Goal: Task Accomplishment & Management: Manage account settings

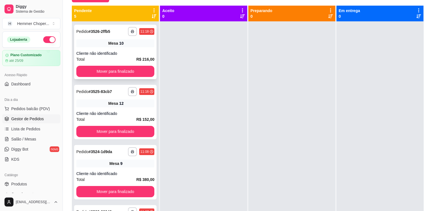
scroll to position [1, 0]
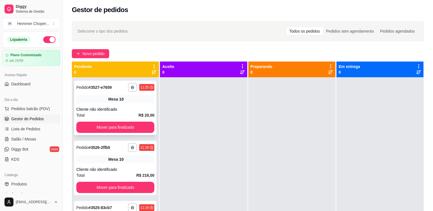
click at [116, 116] on div "Total R$ 20,00" at bounding box center [115, 115] width 78 height 6
click at [110, 125] on button "Mover para finalizado" at bounding box center [115, 127] width 78 height 11
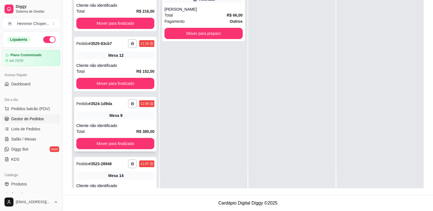
scroll to position [0, 0]
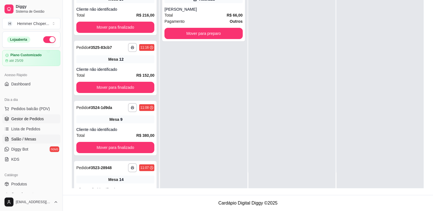
click at [26, 140] on span "Salão / Mesas" at bounding box center [23, 139] width 25 height 6
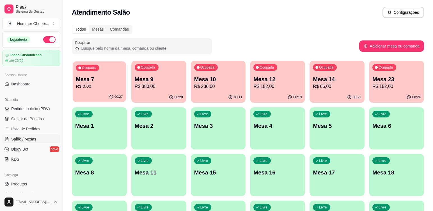
click at [107, 87] on p "R$ 0,00" at bounding box center [99, 86] width 47 height 6
click at [17, 120] on span "Gestor de Pedidos" at bounding box center [27, 119] width 33 height 6
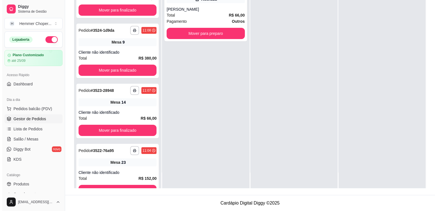
scroll to position [155, 0]
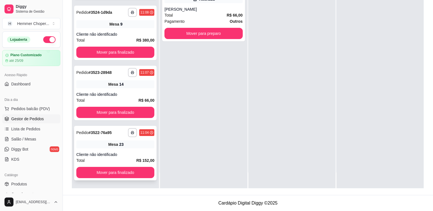
click at [134, 143] on div "Mesa 23" at bounding box center [115, 144] width 78 height 8
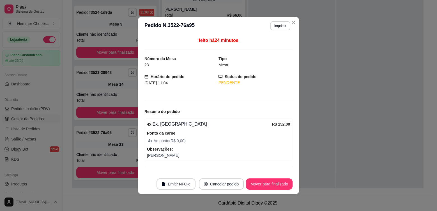
scroll to position [11, 0]
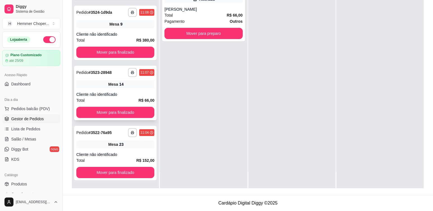
click at [120, 88] on div "**********" at bounding box center [115, 93] width 83 height 54
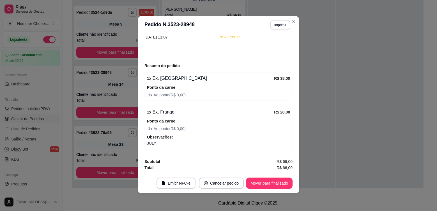
scroll to position [1, 0]
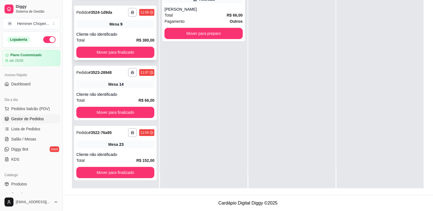
click at [134, 29] on div "**********" at bounding box center [115, 33] width 83 height 54
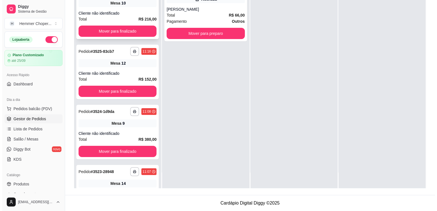
scroll to position [43, 0]
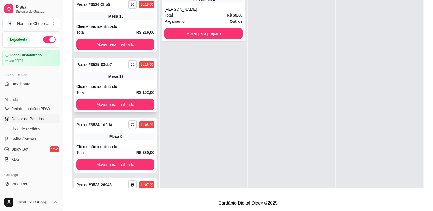
click at [128, 82] on div "**********" at bounding box center [115, 85] width 83 height 54
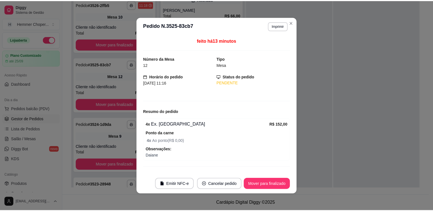
scroll to position [11, 0]
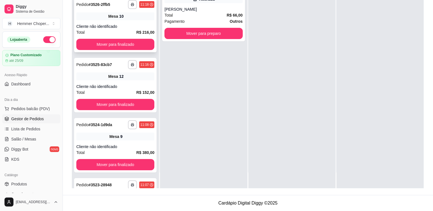
click at [125, 22] on div "**********" at bounding box center [115, 25] width 83 height 54
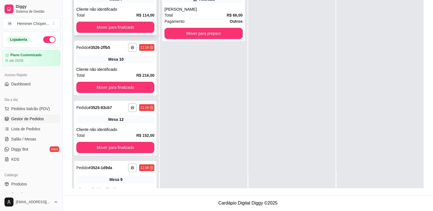
scroll to position [0, 0]
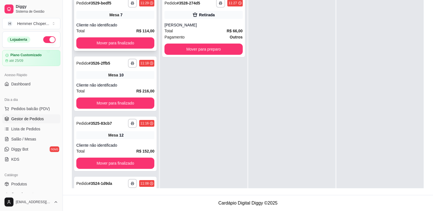
click at [136, 22] on div "**********" at bounding box center [115, 23] width 83 height 54
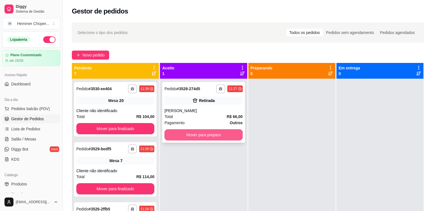
click at [198, 135] on button "Mover para preparo" at bounding box center [203, 134] width 78 height 11
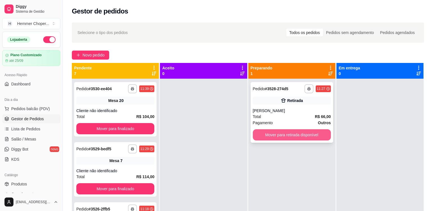
click at [262, 136] on button "Mover para retirada disponível" at bounding box center [292, 134] width 78 height 11
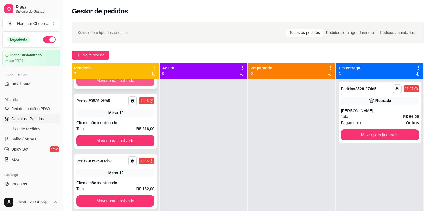
scroll to position [112, 0]
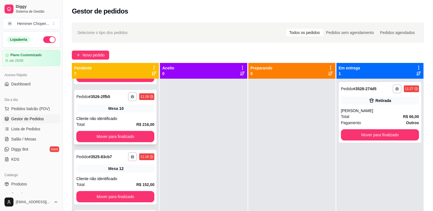
click at [119, 124] on div "Total R$ 216,00" at bounding box center [115, 124] width 78 height 6
click at [116, 135] on button "Mover para finalizado" at bounding box center [115, 136] width 76 height 11
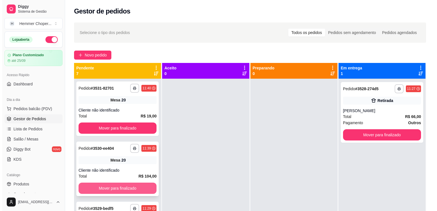
scroll to position [0, 0]
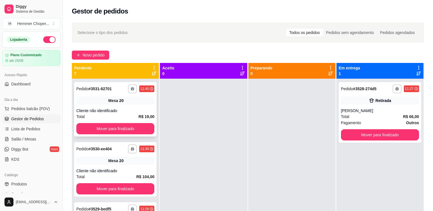
click at [112, 111] on div "Cliente não identificado" at bounding box center [115, 111] width 78 height 6
click at [111, 127] on button "Mover para finalizado" at bounding box center [115, 128] width 76 height 11
click at [113, 110] on div "Cliente não identificado" at bounding box center [115, 111] width 78 height 6
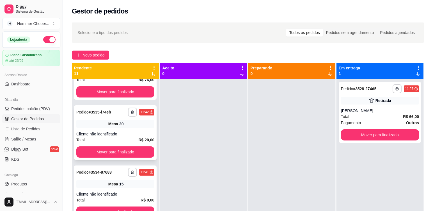
scroll to position [84, 0]
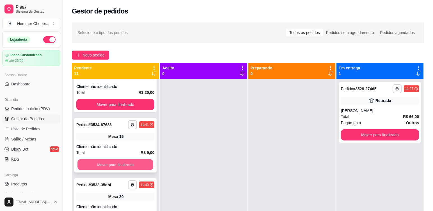
click at [109, 163] on button "Mover para finalizado" at bounding box center [115, 164] width 76 height 11
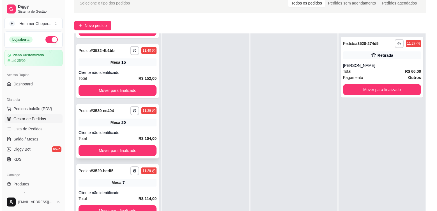
scroll to position [171, 0]
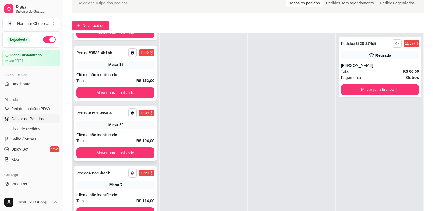
click at [117, 138] on div "Total R$ 104,00" at bounding box center [115, 141] width 78 height 6
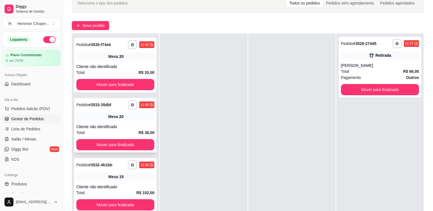
scroll to position [59, 0]
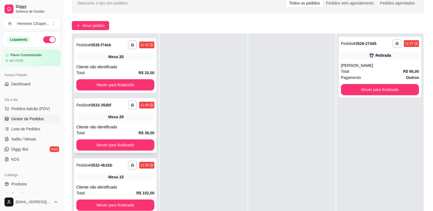
click at [111, 124] on div "Cliente não identificado" at bounding box center [115, 127] width 78 height 6
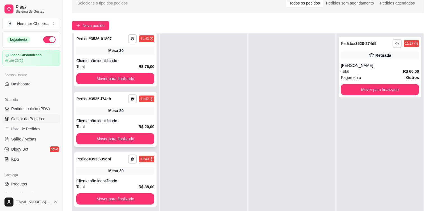
scroll to position [0, 0]
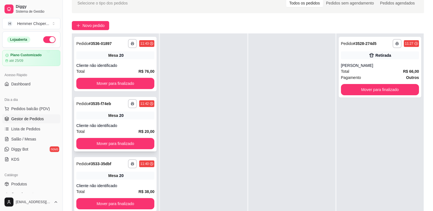
click at [119, 126] on div "Cliente não identificado" at bounding box center [115, 126] width 78 height 6
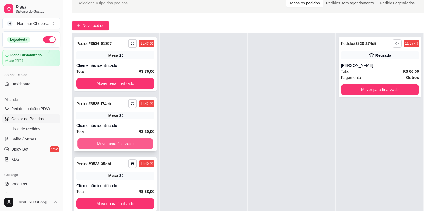
click at [113, 141] on button "Mover para finalizado" at bounding box center [115, 143] width 76 height 11
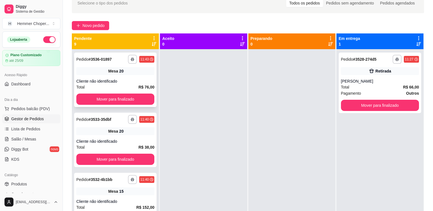
click at [120, 83] on div "Cliente não identificado" at bounding box center [115, 81] width 78 height 6
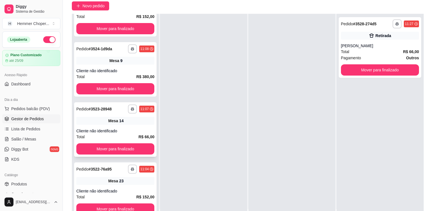
scroll to position [58, 0]
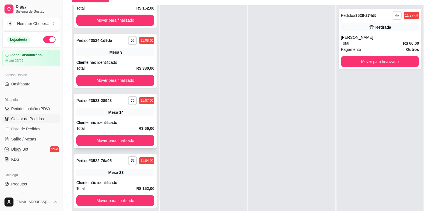
click at [116, 128] on div "Total R$ 66,00" at bounding box center [115, 128] width 78 height 6
click at [115, 138] on button "Mover para finalizado" at bounding box center [115, 140] width 76 height 11
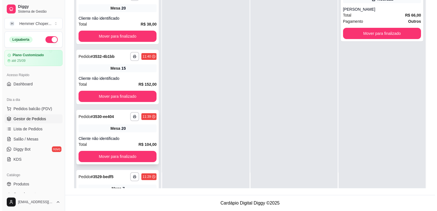
scroll to position [171, 0]
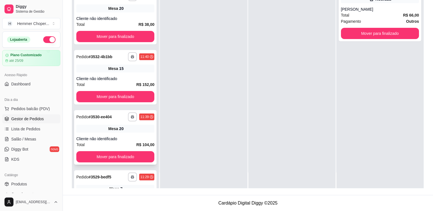
click at [111, 138] on div "Cliente não identificado" at bounding box center [115, 139] width 78 height 6
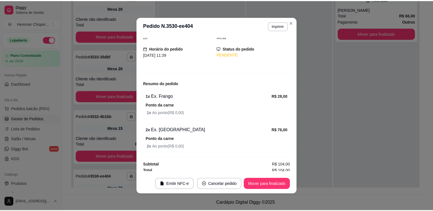
scroll to position [231, 0]
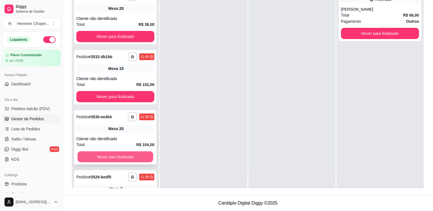
click at [113, 156] on button "Mover para finalizado" at bounding box center [115, 156] width 76 height 11
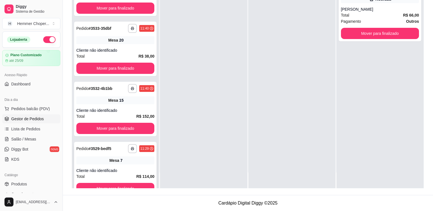
scroll to position [175, 0]
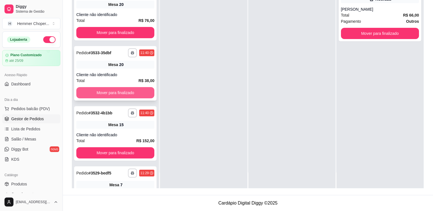
click at [112, 93] on button "Mover para finalizado" at bounding box center [115, 92] width 78 height 11
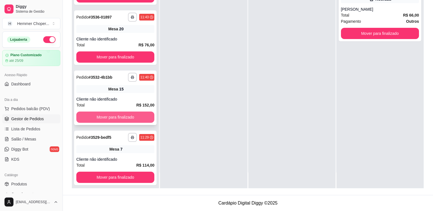
scroll to position [119, 0]
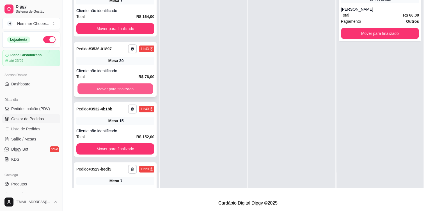
click at [109, 88] on button "Mover para finalizado" at bounding box center [115, 88] width 76 height 11
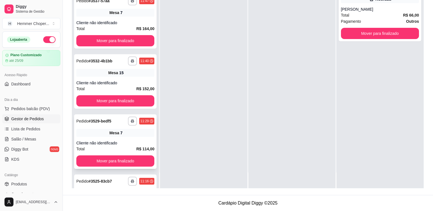
scroll to position [107, 0]
click at [116, 143] on div "Cliente não identificado" at bounding box center [115, 143] width 78 height 6
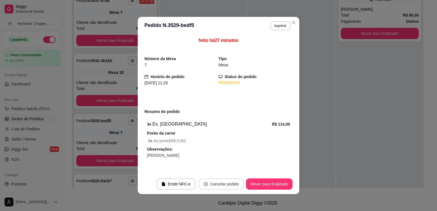
click at [221, 185] on button "Cancelar pedido" at bounding box center [221, 183] width 45 height 11
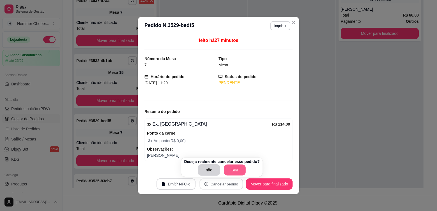
click at [228, 171] on button "Sim" at bounding box center [235, 169] width 22 height 11
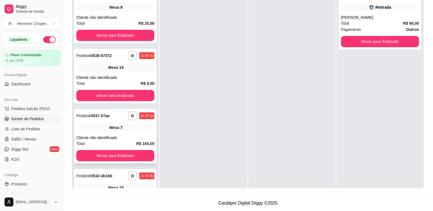
scroll to position [0, 0]
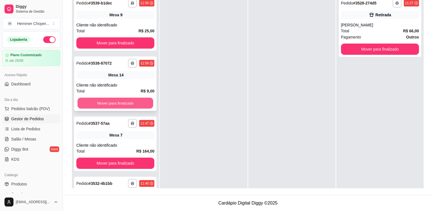
click at [107, 103] on button "Mover para finalizado" at bounding box center [115, 103] width 76 height 11
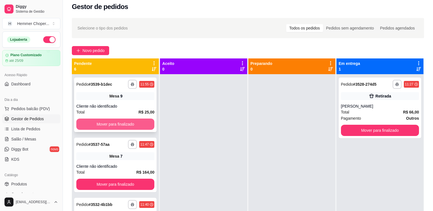
scroll to position [1, 0]
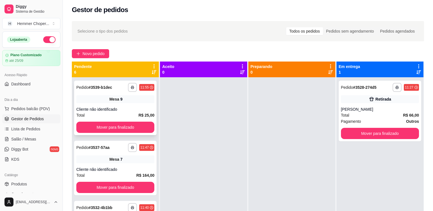
click at [112, 101] on span "Mesa" at bounding box center [114, 99] width 10 height 6
click at [111, 125] on button "Mover para finalizado" at bounding box center [115, 127] width 76 height 11
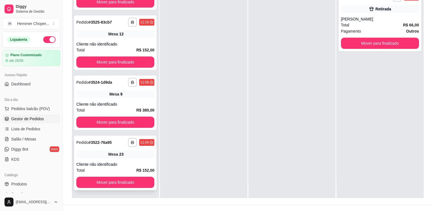
scroll to position [86, 0]
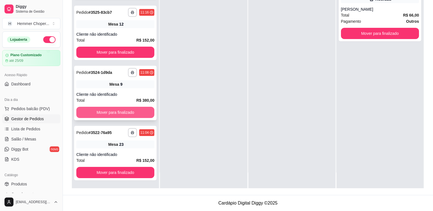
click at [114, 114] on button "Mover para finalizado" at bounding box center [115, 112] width 78 height 11
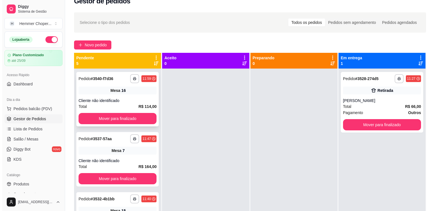
scroll to position [1, 0]
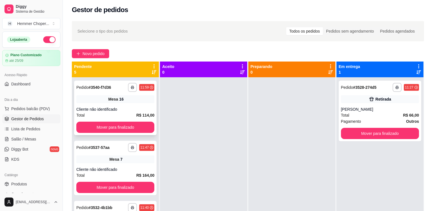
click at [107, 105] on div "**********" at bounding box center [115, 108] width 83 height 54
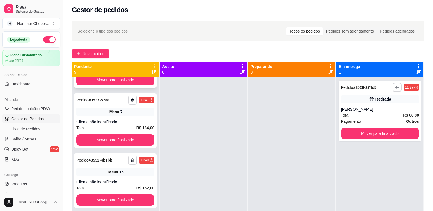
scroll to position [56, 0]
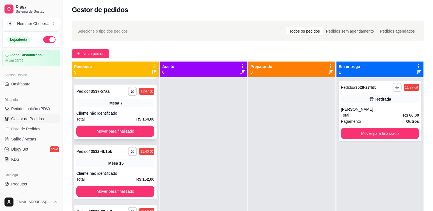
click at [111, 115] on div "Cliente não identificado" at bounding box center [115, 113] width 78 height 6
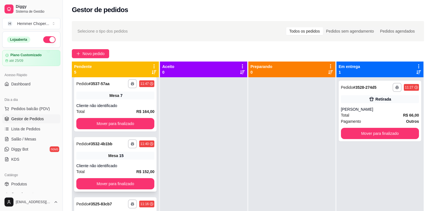
scroll to position [39, 0]
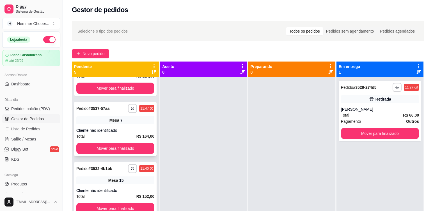
click at [109, 121] on span "Mesa" at bounding box center [114, 120] width 10 height 6
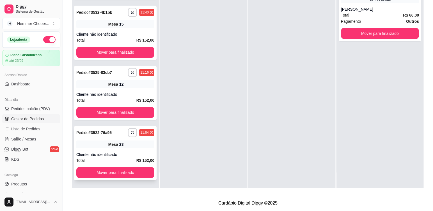
scroll to position [159, 0]
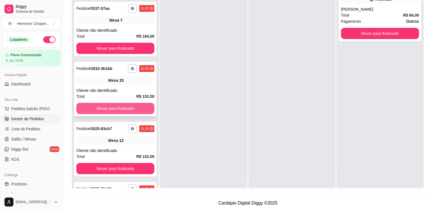
click at [110, 108] on button "Mover para finalizado" at bounding box center [115, 108] width 78 height 11
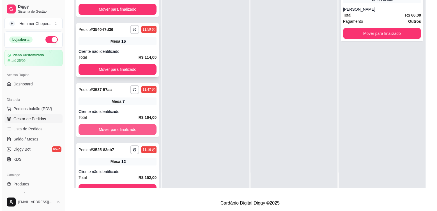
scroll to position [43, 0]
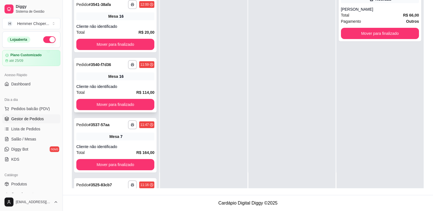
click at [113, 87] on div "Cliente não identificado" at bounding box center [115, 87] width 78 height 6
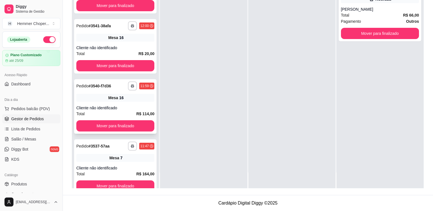
scroll to position [0, 0]
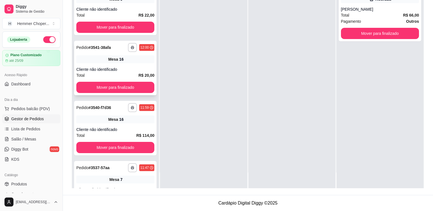
click at [114, 77] on div "Total R$ 20,00" at bounding box center [115, 75] width 78 height 6
click at [110, 85] on button "Mover para finalizado" at bounding box center [115, 87] width 78 height 11
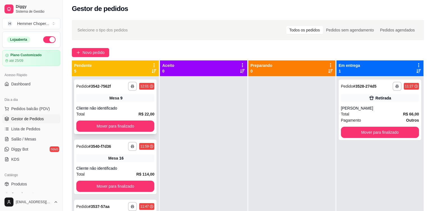
scroll to position [1, 0]
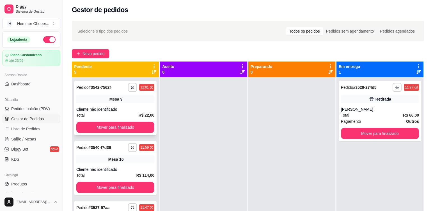
click at [112, 98] on div "Mesa 9" at bounding box center [115, 99] width 78 height 8
click at [109, 127] on button "Mover para finalizado" at bounding box center [115, 127] width 78 height 11
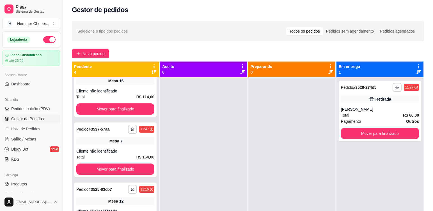
scroll to position [28, 0]
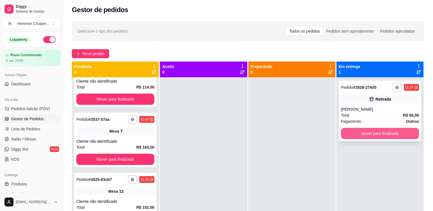
click at [358, 136] on button "Mover para finalizado" at bounding box center [380, 133] width 78 height 11
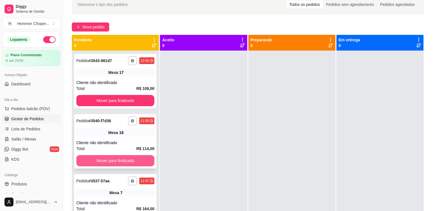
click at [113, 159] on button "Mover para finalizado" at bounding box center [115, 160] width 78 height 11
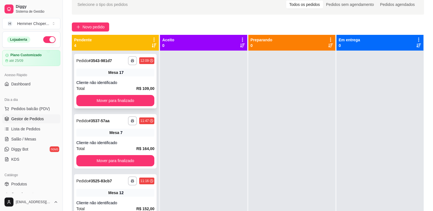
click at [116, 82] on div "Cliente não identificado" at bounding box center [115, 83] width 78 height 6
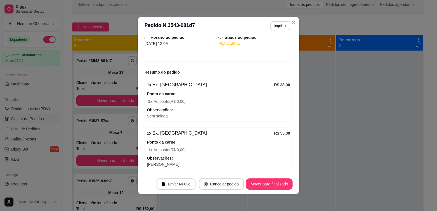
scroll to position [56, 0]
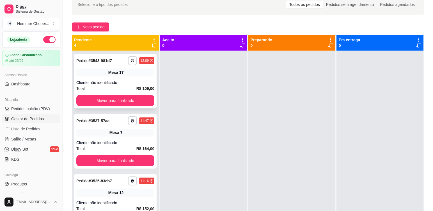
click at [117, 80] on div "Cliente não identificado" at bounding box center [115, 83] width 78 height 6
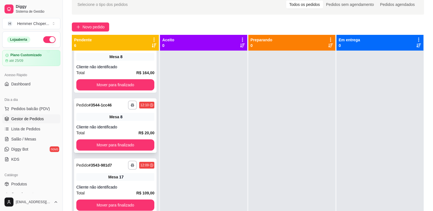
scroll to position [84, 0]
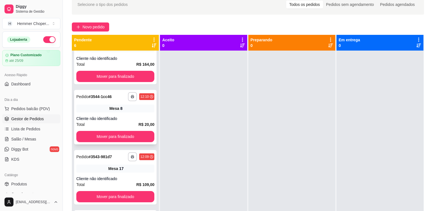
click at [115, 122] on div "Total R$ 20,00" at bounding box center [115, 124] width 78 height 6
click at [116, 133] on button "Mover para finalizado" at bounding box center [115, 136] width 78 height 11
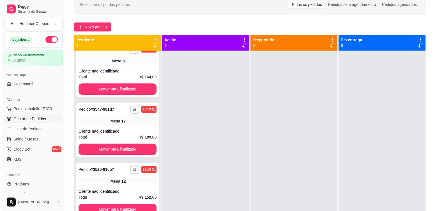
scroll to position [39, 0]
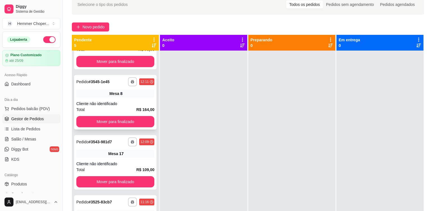
click at [112, 102] on div "Cliente não identificado" at bounding box center [115, 104] width 78 height 6
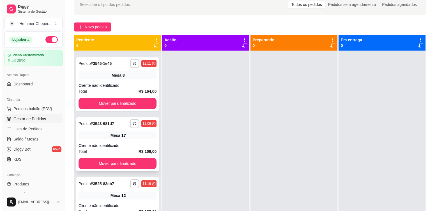
scroll to position [67, 0]
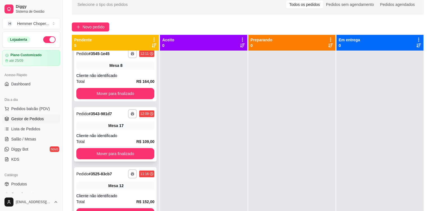
click at [121, 130] on div "**********" at bounding box center [115, 134] width 83 height 54
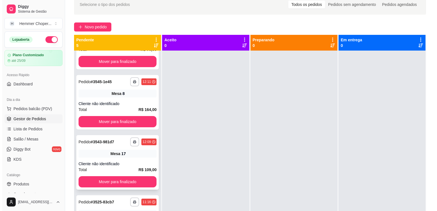
scroll to position [0, 0]
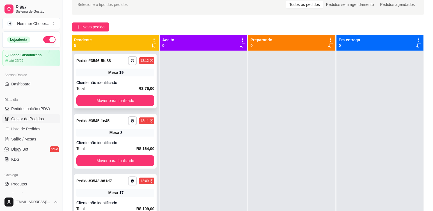
click at [112, 79] on div "**********" at bounding box center [115, 81] width 83 height 54
click at [112, 140] on div "**********" at bounding box center [115, 141] width 83 height 54
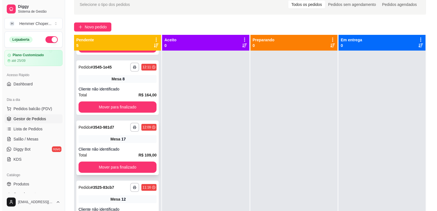
scroll to position [56, 0]
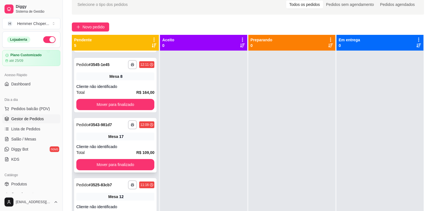
click at [114, 140] on div "Mesa 17" at bounding box center [115, 136] width 78 height 8
click at [108, 86] on div "Cliente não identificado" at bounding box center [115, 87] width 78 height 6
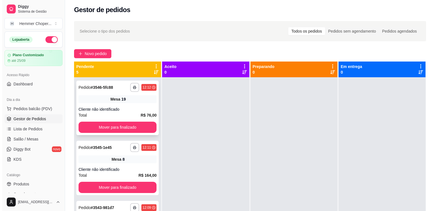
scroll to position [84, 0]
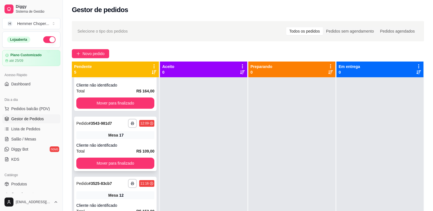
click at [116, 137] on div "Mesa 17" at bounding box center [115, 135] width 78 height 8
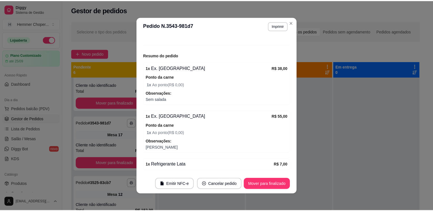
scroll to position [204, 0]
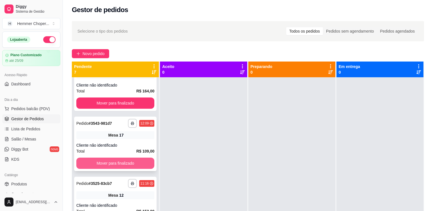
click at [108, 159] on button "Mover para finalizado" at bounding box center [115, 162] width 78 height 11
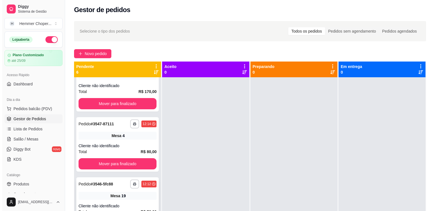
scroll to position [15, 0]
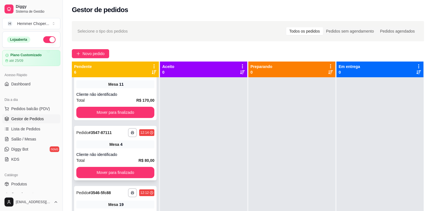
click at [113, 147] on span "Mesa" at bounding box center [114, 144] width 10 height 6
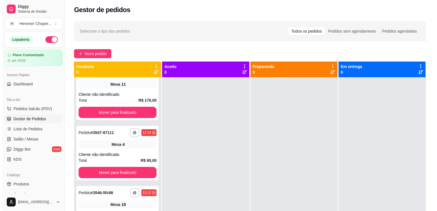
scroll to position [0, 0]
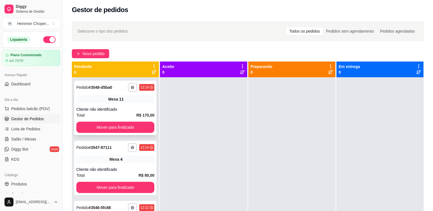
click at [112, 104] on div "**********" at bounding box center [115, 108] width 83 height 54
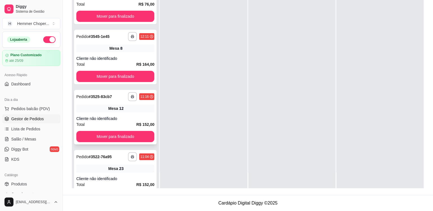
scroll to position [339, 0]
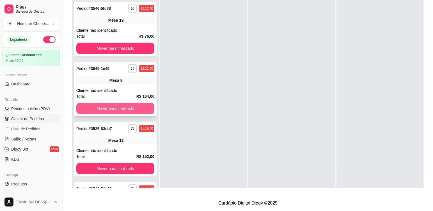
click at [108, 108] on button "Mover para finalizado" at bounding box center [115, 108] width 78 height 11
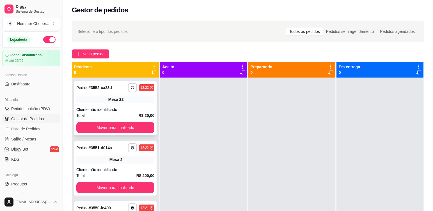
scroll to position [0, 0]
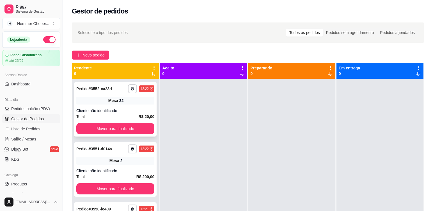
click at [111, 108] on div "Cliente não identificado" at bounding box center [115, 111] width 78 height 6
click at [111, 130] on button "Mover para finalizado" at bounding box center [115, 128] width 78 height 11
click at [112, 108] on div "Cliente não identificado" at bounding box center [115, 111] width 78 height 6
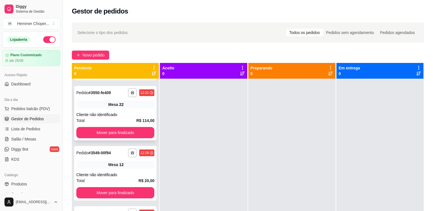
click at [111, 114] on div "Cliente não identificado" at bounding box center [115, 115] width 78 height 6
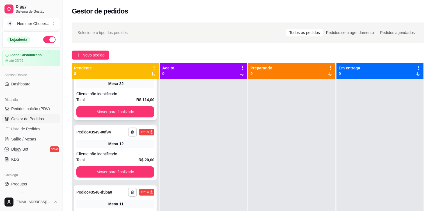
scroll to position [112, 0]
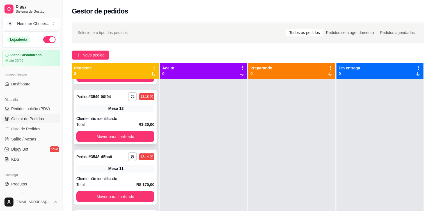
click at [111, 116] on div "Cliente não identificado" at bounding box center [115, 119] width 78 height 6
click at [106, 135] on button "Mover para finalizado" at bounding box center [115, 136] width 78 height 11
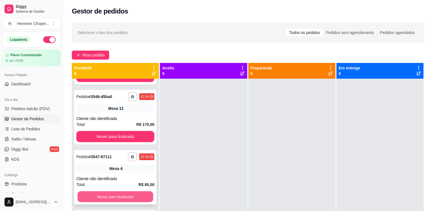
click at [101, 194] on button "Mover para finalizado" at bounding box center [115, 196] width 76 height 11
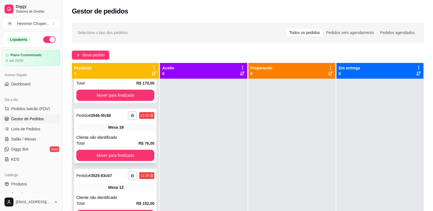
scroll to position [215, 0]
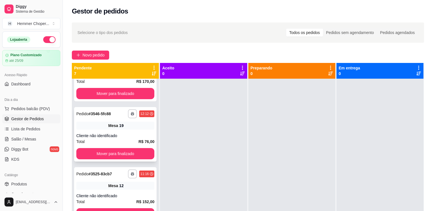
click at [115, 135] on div "Cliente não identificado" at bounding box center [115, 136] width 78 height 6
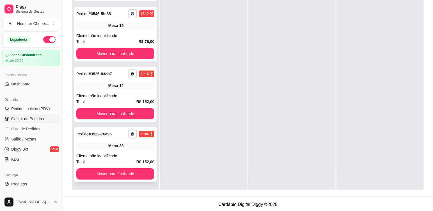
scroll to position [396, 0]
click at [116, 94] on div "Cliente não identificado" at bounding box center [115, 96] width 78 height 6
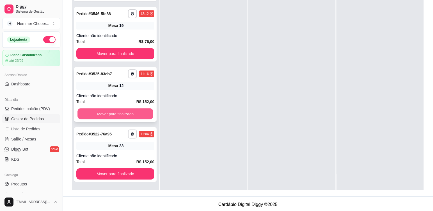
click at [115, 111] on button "Mover para finalizado" at bounding box center [115, 113] width 76 height 11
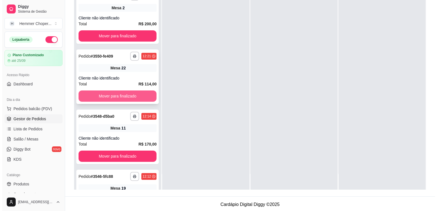
scroll to position [223, 0]
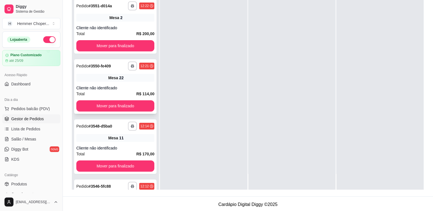
click at [111, 86] on div "Cliente não identificado" at bounding box center [115, 88] width 78 height 6
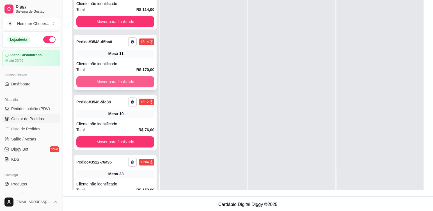
click at [117, 81] on button "Mover para finalizado" at bounding box center [115, 81] width 78 height 11
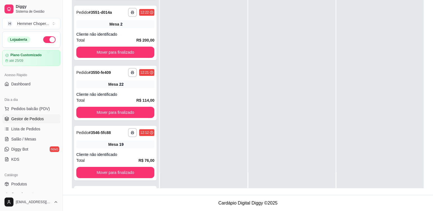
scroll to position [396, 0]
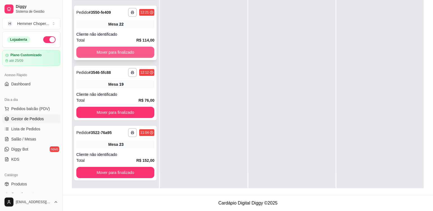
click at [111, 49] on button "Mover para finalizado" at bounding box center [115, 52] width 78 height 11
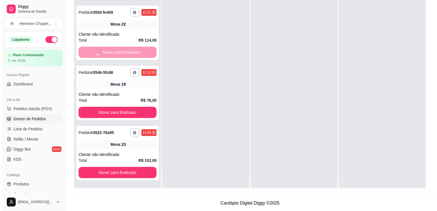
scroll to position [335, 0]
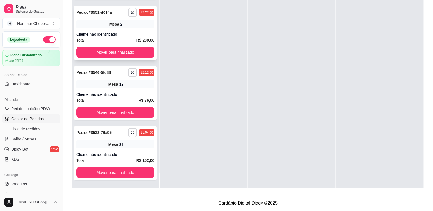
click at [123, 38] on div "Total R$ 200,00" at bounding box center [115, 40] width 78 height 6
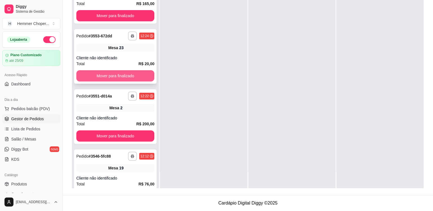
scroll to position [223, 0]
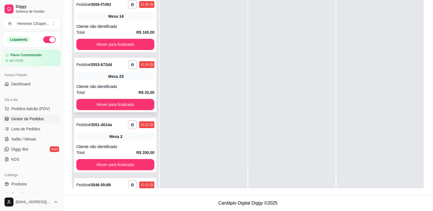
click at [115, 80] on div "**********" at bounding box center [115, 85] width 83 height 54
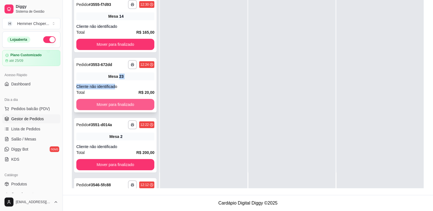
click at [108, 103] on button "Mover para finalizado" at bounding box center [115, 104] width 78 height 11
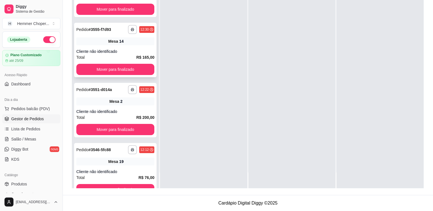
scroll to position [167, 0]
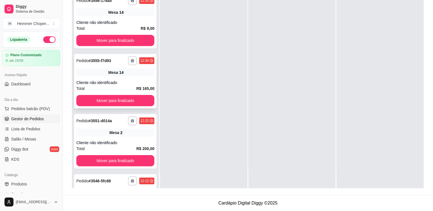
click at [115, 87] on div "Total R$ 165,00" at bounding box center [115, 88] width 78 height 6
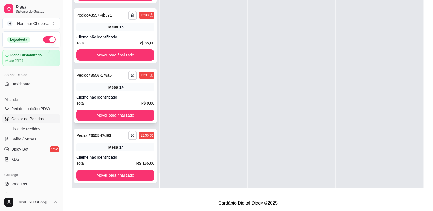
scroll to position [83, 0]
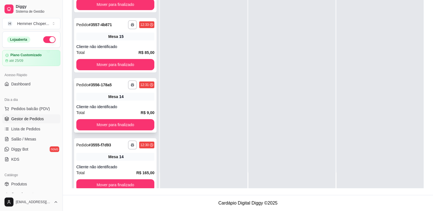
click at [110, 92] on div "**********" at bounding box center [115, 105] width 83 height 54
click at [107, 122] on button "Mover para finalizado" at bounding box center [115, 124] width 78 height 11
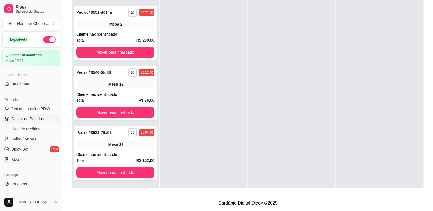
scroll to position [335, 0]
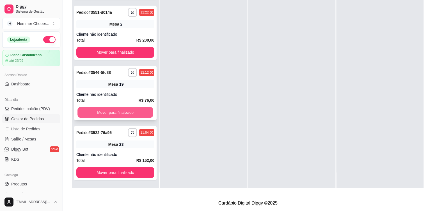
click at [122, 111] on button "Mover para finalizado" at bounding box center [115, 112] width 76 height 11
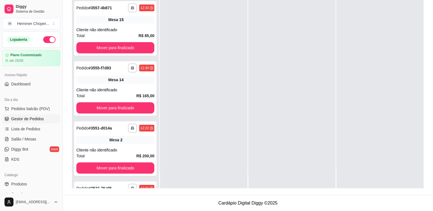
scroll to position [219, 0]
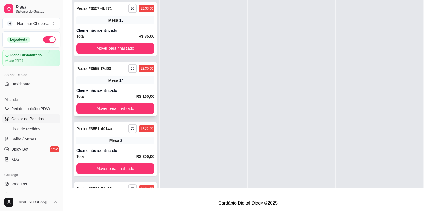
click at [115, 84] on div "Mesa 14" at bounding box center [115, 80] width 78 height 8
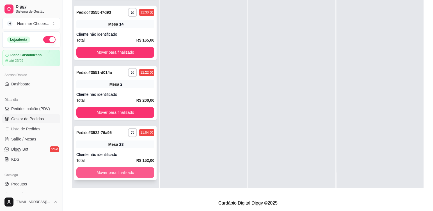
click at [117, 171] on button "Mover para finalizado" at bounding box center [115, 172] width 78 height 11
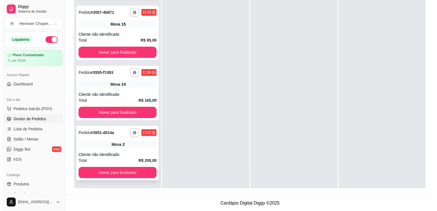
scroll to position [275, 0]
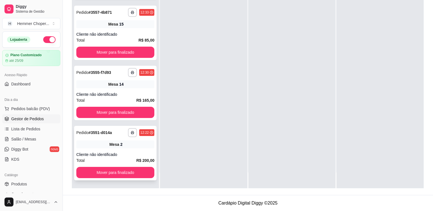
click at [117, 149] on div "**********" at bounding box center [115, 153] width 83 height 54
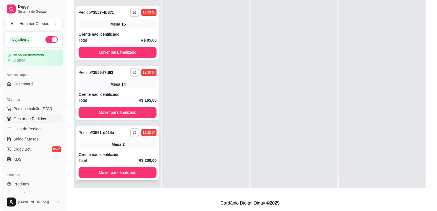
scroll to position [335, 0]
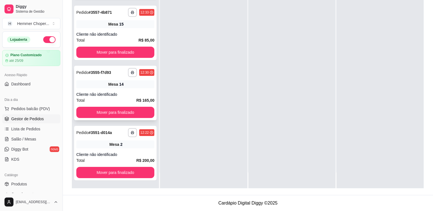
click at [112, 95] on div "Cliente não identificado" at bounding box center [115, 95] width 78 height 6
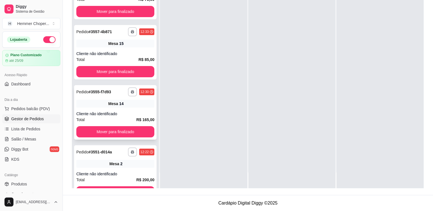
scroll to position [279, 0]
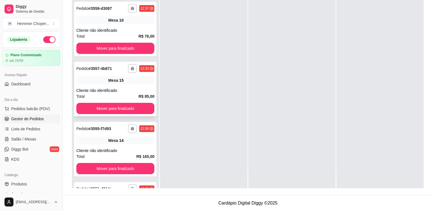
click at [116, 90] on div "Cliente não identificado" at bounding box center [115, 91] width 78 height 6
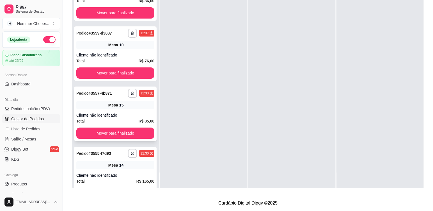
scroll to position [223, 0]
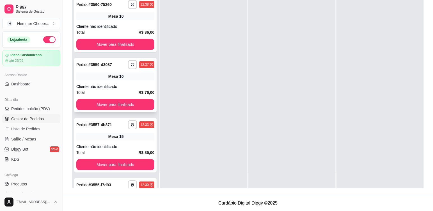
click at [114, 89] on div "Total R$ 76,00" at bounding box center [115, 92] width 78 height 6
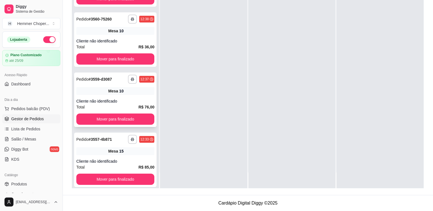
scroll to position [195, 0]
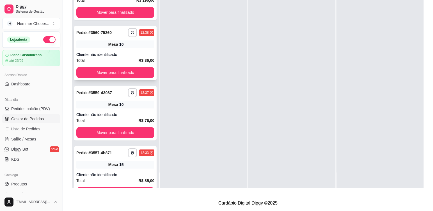
click at [112, 54] on div "Cliente não identificado" at bounding box center [115, 55] width 78 height 6
click at [115, 74] on button "Mover para finalizado" at bounding box center [115, 72] width 78 height 11
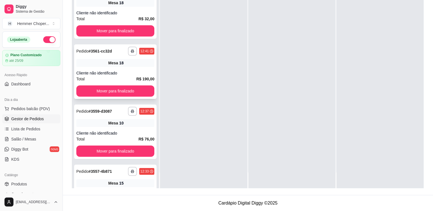
scroll to position [111, 0]
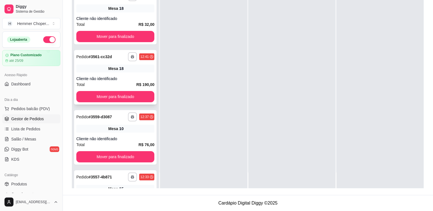
click at [111, 73] on div "**********" at bounding box center [115, 77] width 83 height 54
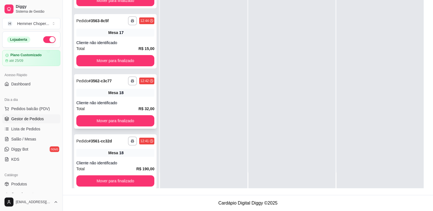
click at [110, 95] on span "Mesa" at bounding box center [113, 93] width 10 height 6
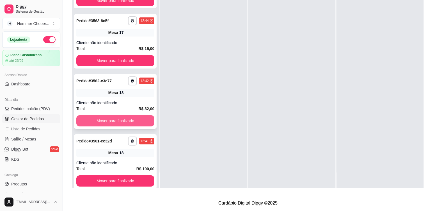
click at [111, 120] on button "Mover para finalizado" at bounding box center [115, 120] width 78 height 11
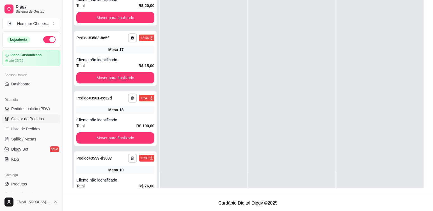
scroll to position [0, 0]
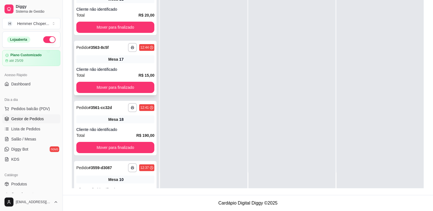
click at [108, 73] on div "Total R$ 15,00" at bounding box center [115, 75] width 78 height 6
click at [106, 85] on button "Mover para finalizado" at bounding box center [115, 87] width 76 height 11
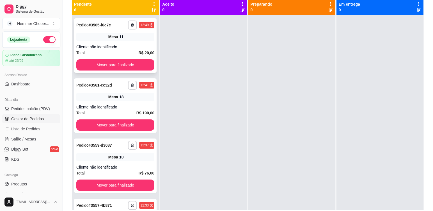
scroll to position [29, 0]
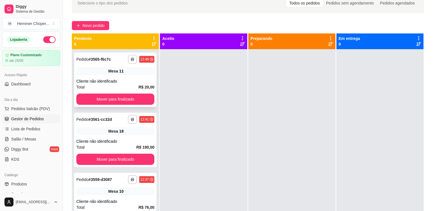
click at [113, 74] on div "Mesa 11" at bounding box center [115, 71] width 78 height 8
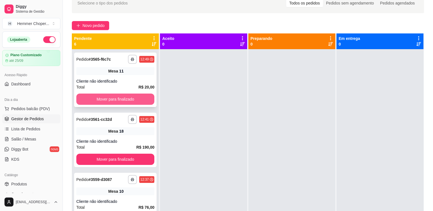
click at [111, 98] on button "Mover para finalizado" at bounding box center [115, 98] width 78 height 11
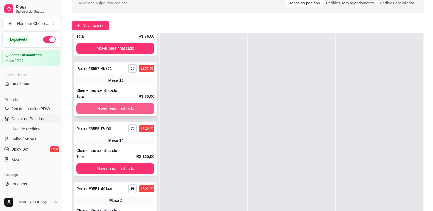
scroll to position [86, 0]
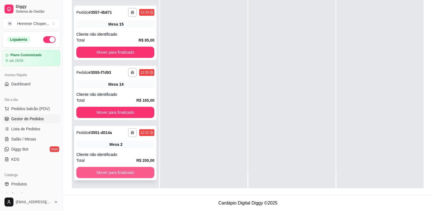
click at [110, 172] on button "Mover para finalizado" at bounding box center [115, 172] width 78 height 11
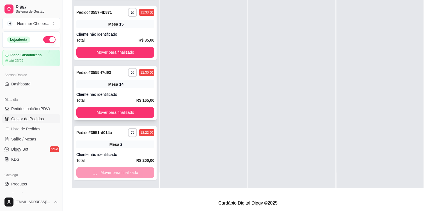
scroll to position [35, 0]
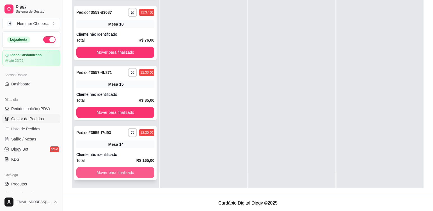
click at [106, 170] on button "Mover para finalizado" at bounding box center [115, 172] width 78 height 11
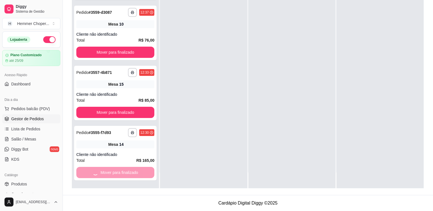
scroll to position [0, 0]
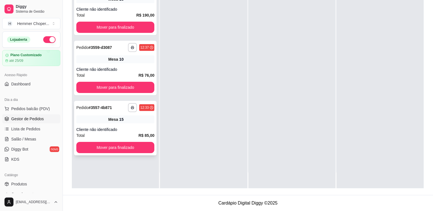
click at [130, 135] on div "Total R$ 85,00" at bounding box center [115, 135] width 78 height 6
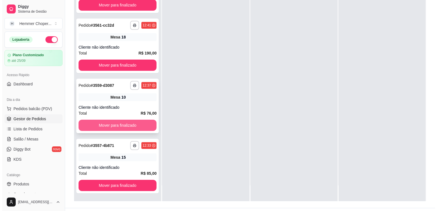
scroll to position [86, 0]
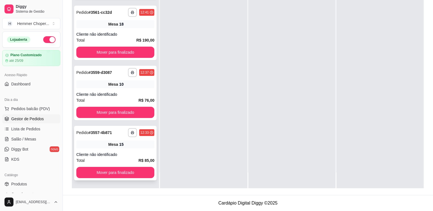
click at [115, 154] on div "Cliente não identificado" at bounding box center [115, 155] width 78 height 6
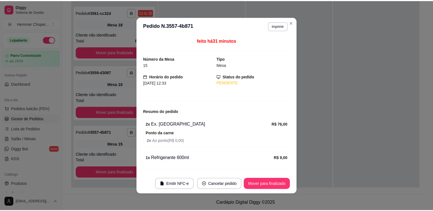
scroll to position [35, 0]
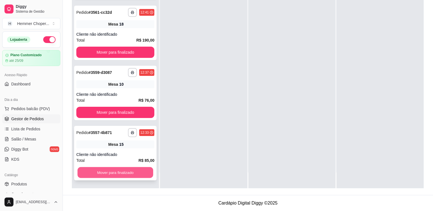
click at [109, 172] on button "Mover para finalizado" at bounding box center [115, 172] width 76 height 11
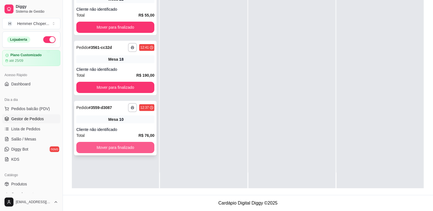
scroll to position [0, 0]
click at [113, 133] on div "Total R$ 76,00" at bounding box center [115, 135] width 78 height 6
click at [119, 149] on button "Mover para finalizado" at bounding box center [115, 147] width 78 height 11
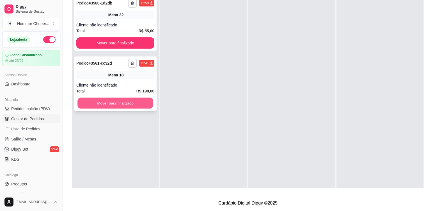
click at [123, 100] on button "Mover para finalizado" at bounding box center [115, 103] width 76 height 11
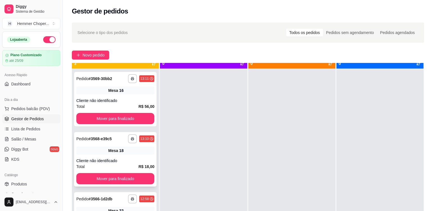
scroll to position [16, 0]
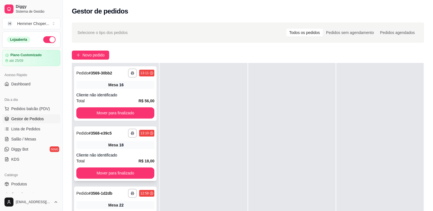
click at [127, 159] on div "Total R$ 18,00" at bounding box center [115, 161] width 78 height 6
click at [119, 174] on button "Mover para finalizado" at bounding box center [115, 172] width 78 height 11
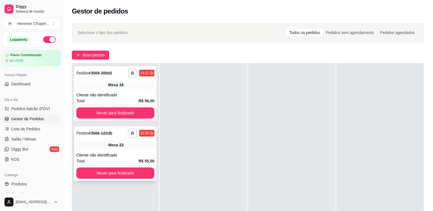
click at [117, 155] on div "Cliente não identificado" at bounding box center [115, 155] width 78 height 6
click at [117, 154] on div "Cliente não identificado" at bounding box center [115, 155] width 78 height 6
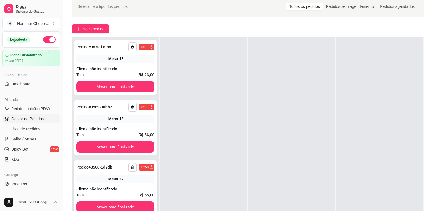
scroll to position [84, 0]
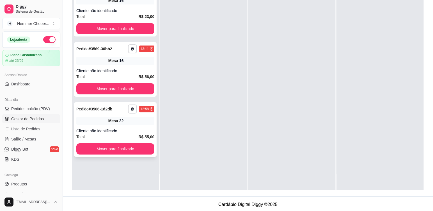
click at [120, 138] on div "Total R$ 55,00" at bounding box center [115, 137] width 78 height 6
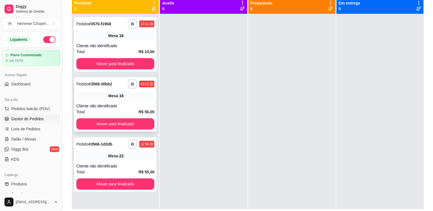
scroll to position [56, 0]
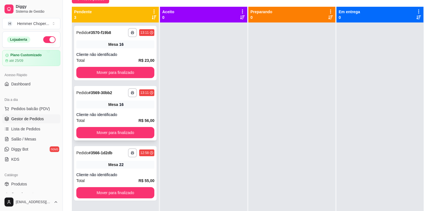
click at [106, 108] on div "Mesa 16" at bounding box center [115, 104] width 78 height 8
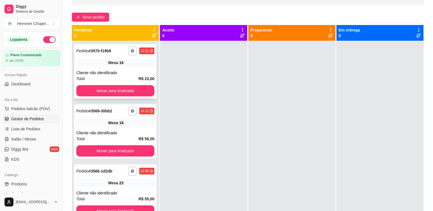
scroll to position [28, 0]
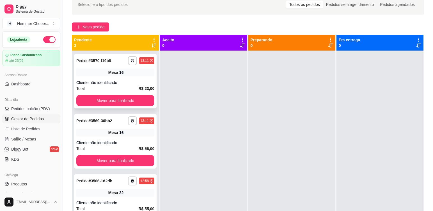
click at [114, 87] on div "Total R$ 23,00" at bounding box center [115, 88] width 78 height 6
click at [108, 98] on button "Mover para finalizado" at bounding box center [115, 100] width 78 height 11
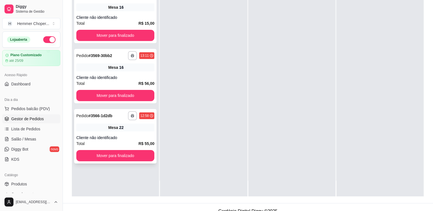
scroll to position [86, 0]
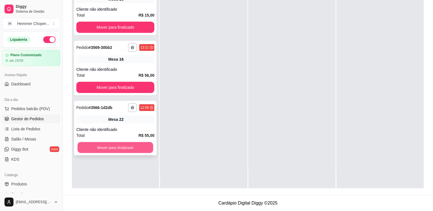
click at [116, 148] on button "Mover para finalizado" at bounding box center [115, 147] width 76 height 11
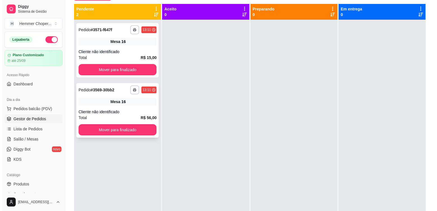
scroll to position [58, 0]
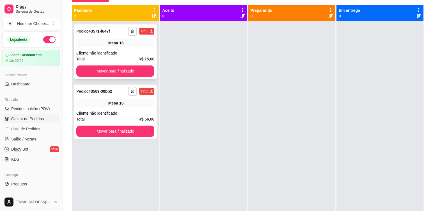
click at [112, 55] on div "Cliente não identificado" at bounding box center [115, 53] width 78 height 6
click at [112, 67] on button "Mover para finalizado" at bounding box center [115, 71] width 76 height 11
click at [122, 59] on div "Total R$ 154,00" at bounding box center [115, 59] width 78 height 6
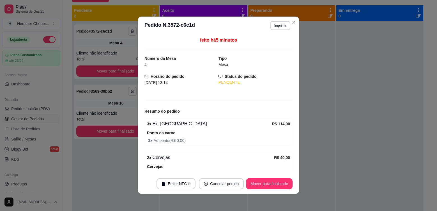
scroll to position [0, 0]
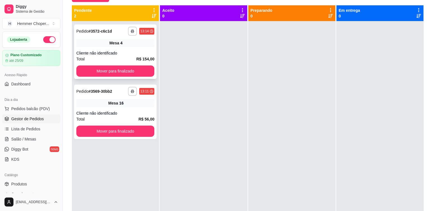
click at [114, 55] on div "Cliente não identificado" at bounding box center [115, 53] width 78 height 6
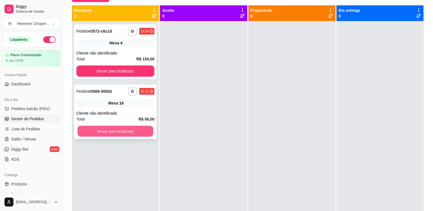
click at [118, 133] on button "Mover para finalizado" at bounding box center [115, 131] width 76 height 11
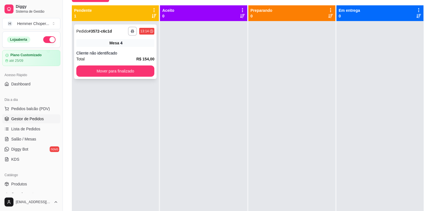
click at [116, 54] on div "Cliente não identificado" at bounding box center [115, 53] width 78 height 6
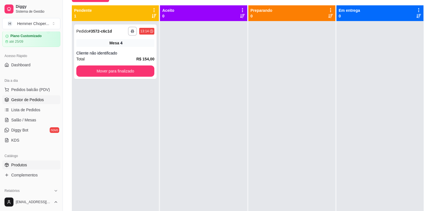
scroll to position [56, 0]
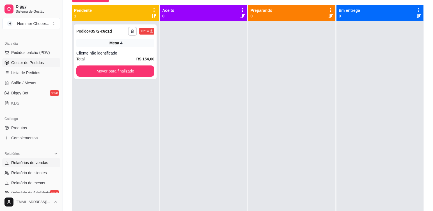
click at [36, 161] on span "Relatórios de vendas" at bounding box center [29, 163] width 37 height 6
select select "ALL"
select select "0"
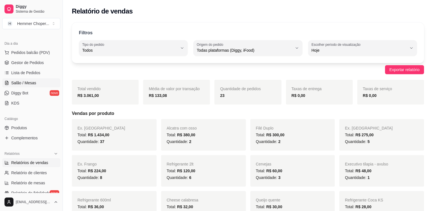
click at [33, 83] on span "Salão / Mesas" at bounding box center [23, 83] width 25 height 6
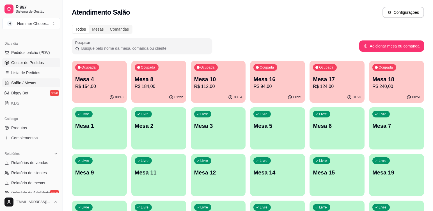
click at [33, 64] on span "Gestor de Pedidos" at bounding box center [27, 63] width 33 height 6
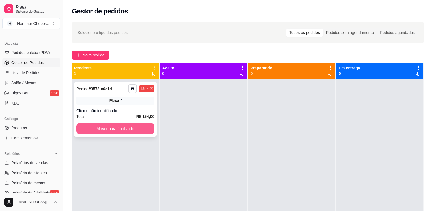
click at [88, 127] on button "Mover para finalizado" at bounding box center [115, 128] width 78 height 11
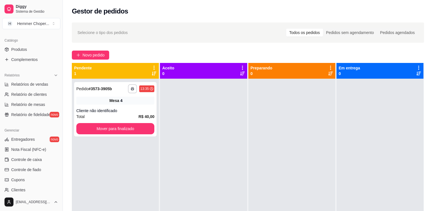
scroll to position [168, 0]
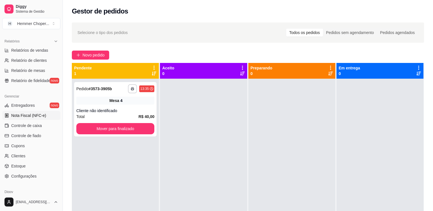
click at [30, 116] on span "Nota Fiscal (NFC-e)" at bounding box center [28, 116] width 35 height 6
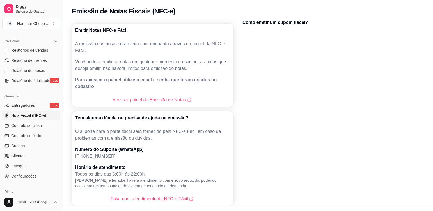
click at [130, 97] on link "Acessar painel de Emissão de Notas" at bounding box center [153, 100] width 80 height 7
click at [33, 51] on span "Relatórios de vendas" at bounding box center [29, 50] width 37 height 6
select select "ALL"
select select "0"
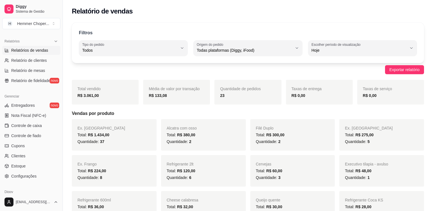
drag, startPoint x: 284, startPoint y: 122, endPoint x: 290, endPoint y: 132, distance: 11.8
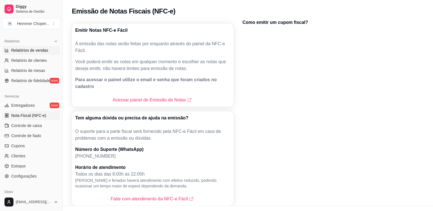
click at [38, 51] on span "Relatórios de vendas" at bounding box center [29, 50] width 37 height 6
select select "ALL"
select select "0"
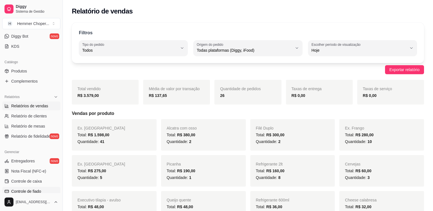
scroll to position [81, 0]
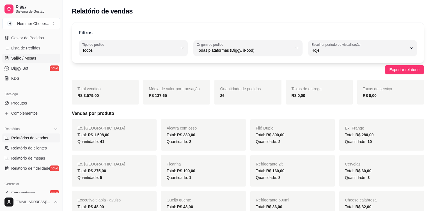
click at [26, 60] on span "Salão / Mesas" at bounding box center [23, 58] width 25 height 6
